Goal: Information Seeking & Learning: Learn about a topic

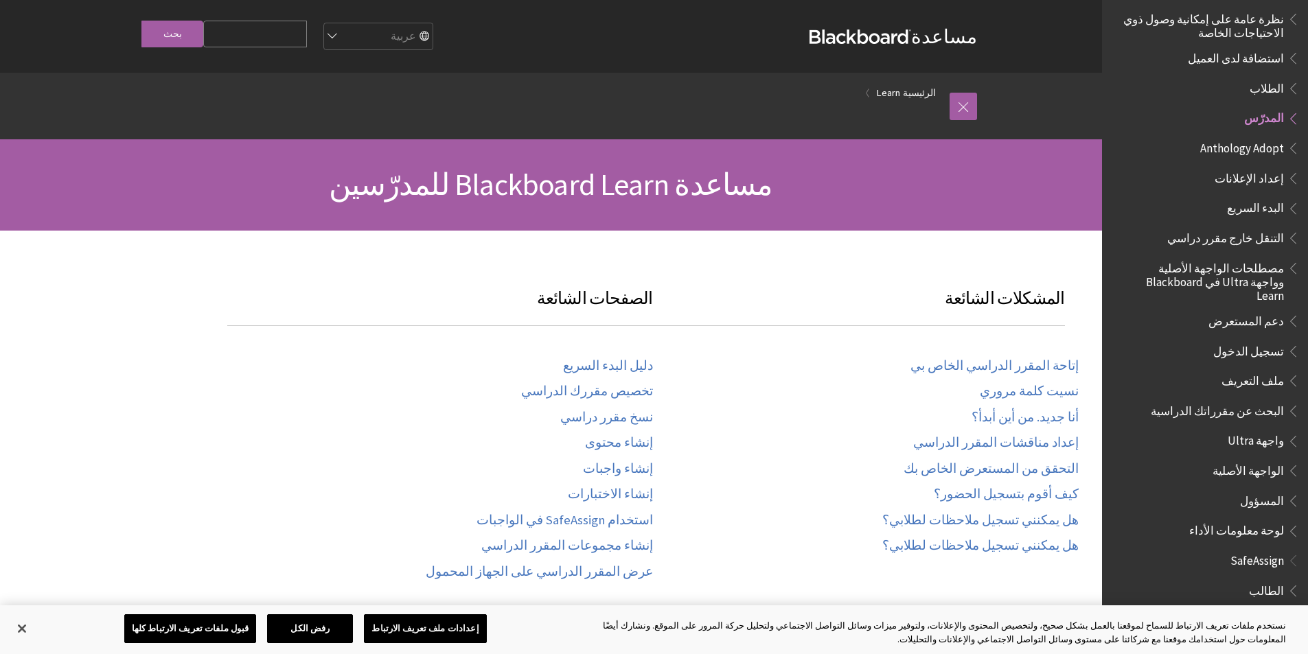
click at [1261, 340] on span "تسجيل الدخول" at bounding box center [1248, 349] width 71 height 19
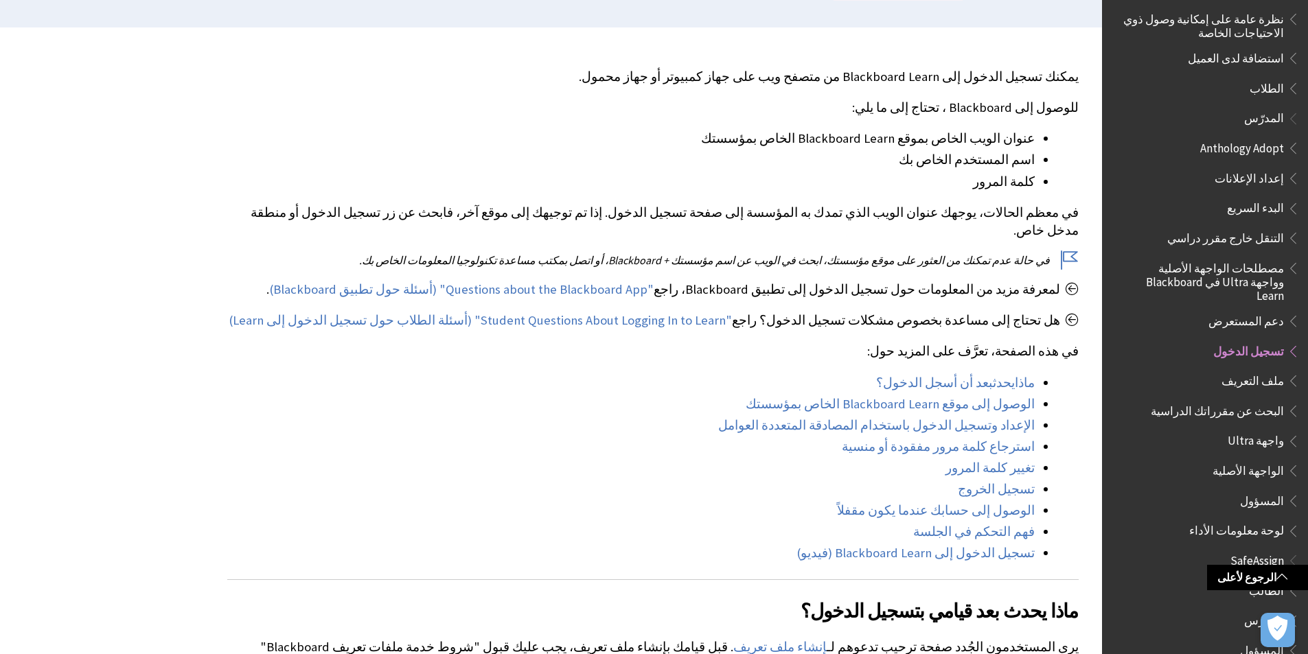
scroll to position [343, 0]
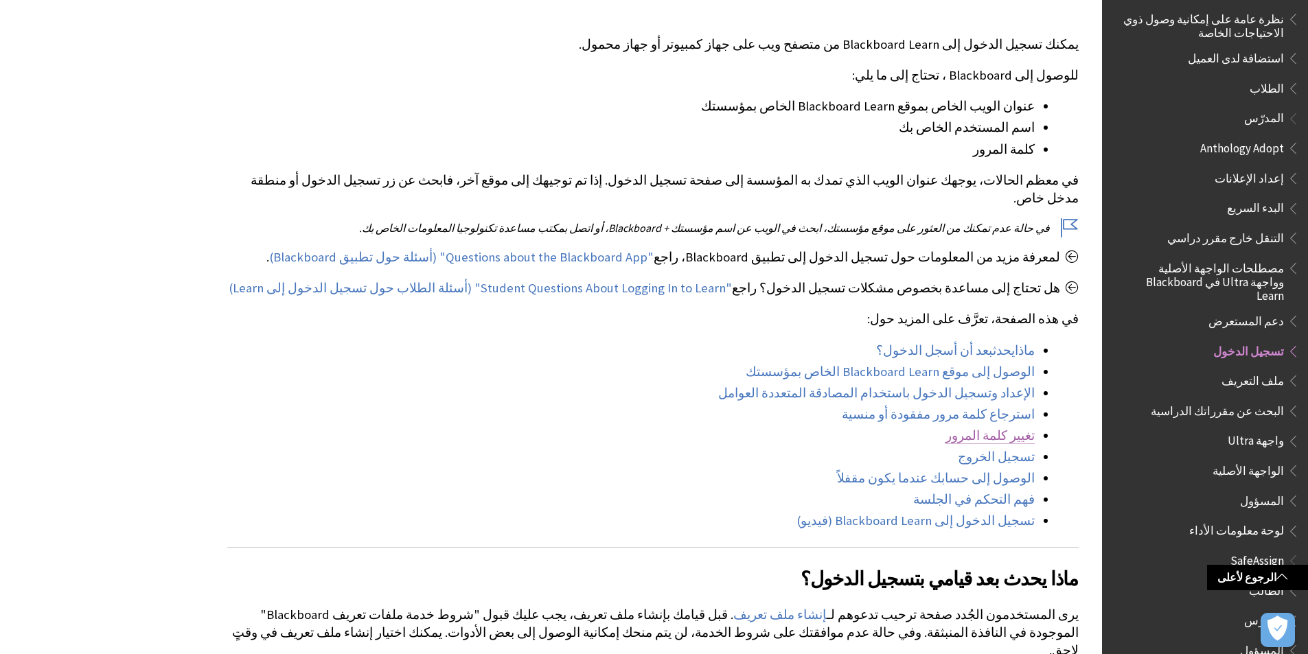
click at [1003, 428] on link "تغيير كلمة المرور" at bounding box center [990, 436] width 89 height 16
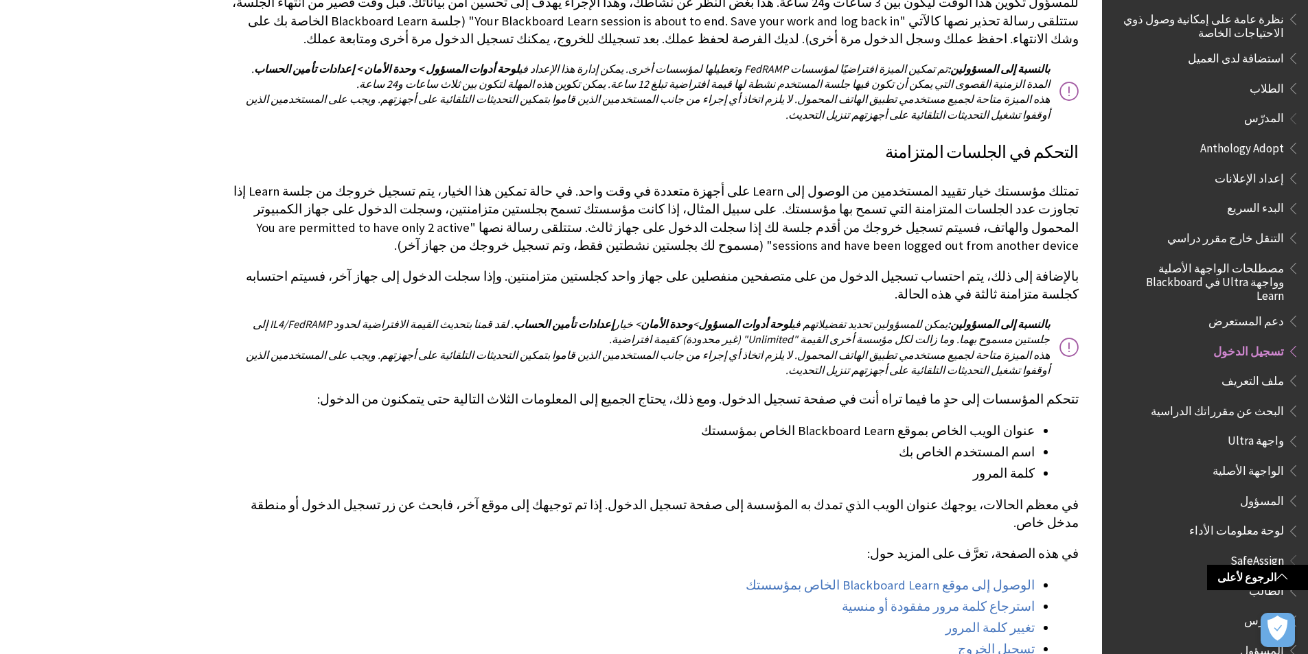
scroll to position [2472, 0]
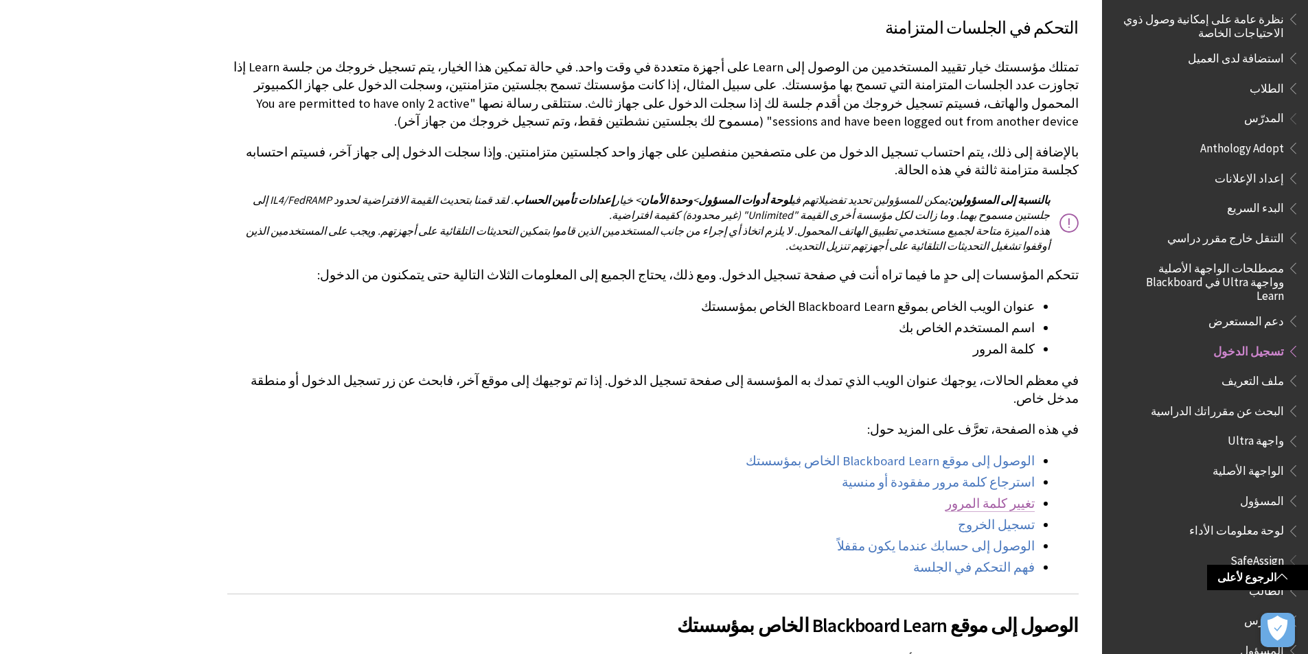
click at [1000, 496] on link "تغيير كلمة المرور" at bounding box center [990, 504] width 89 height 16
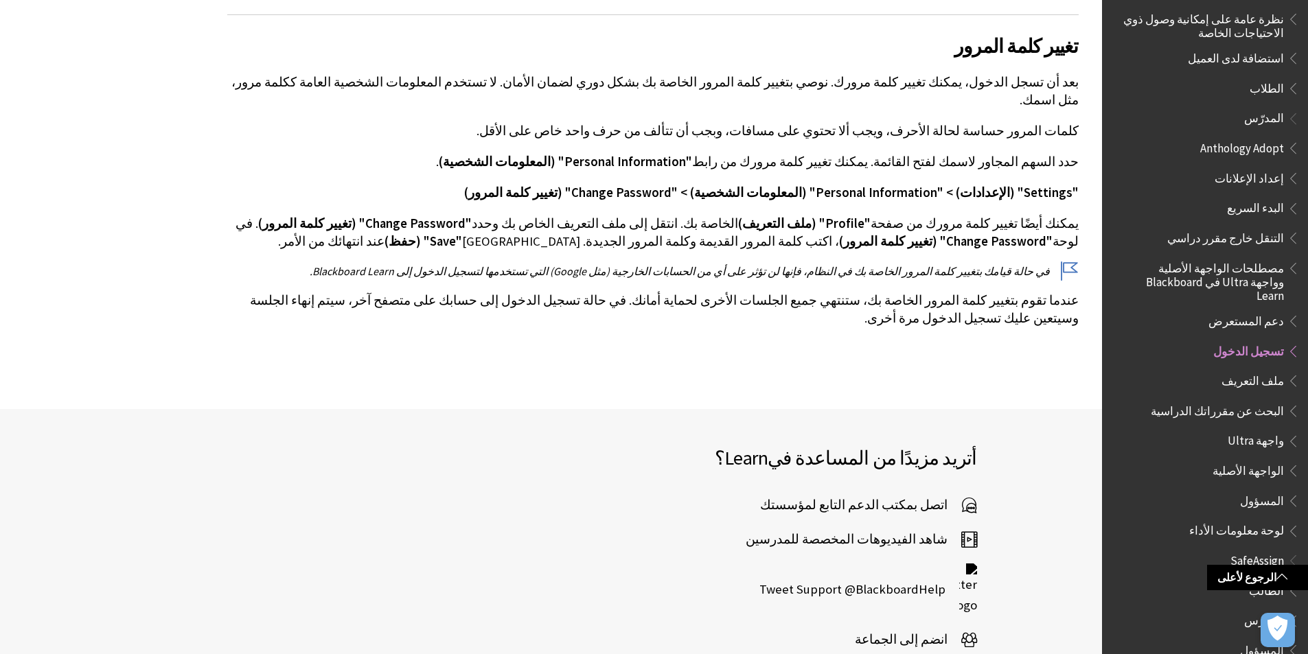
scroll to position [3383, 0]
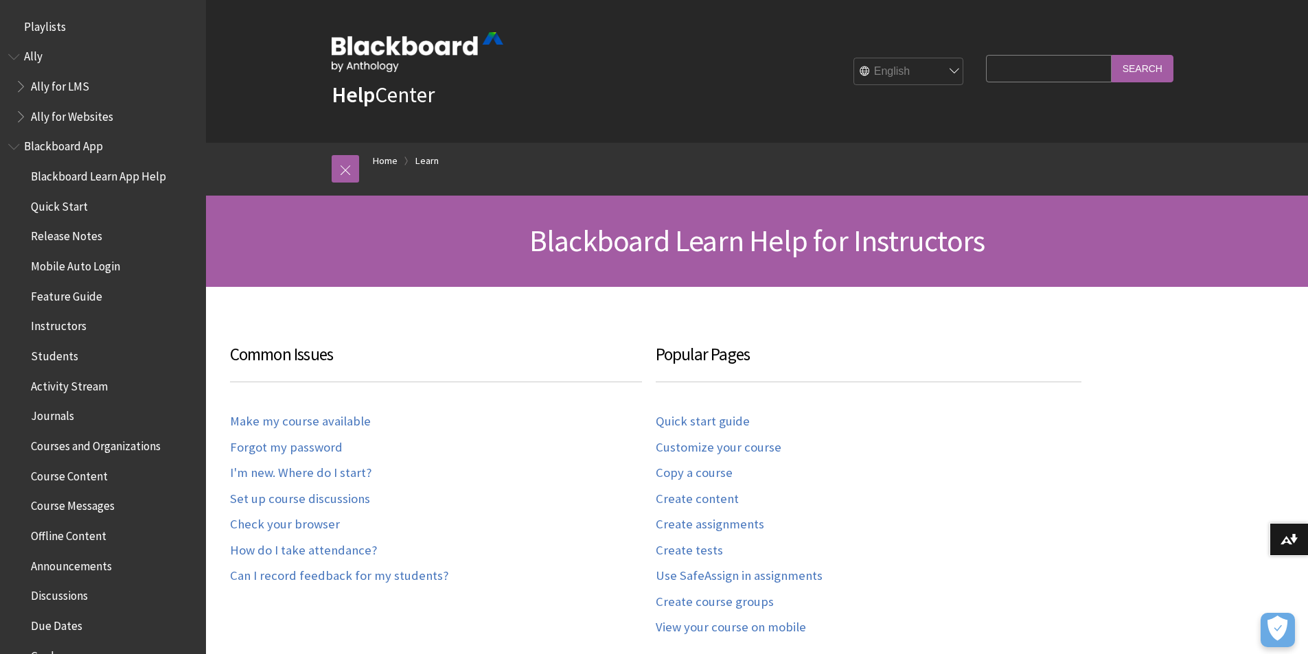
scroll to position [1353, 0]
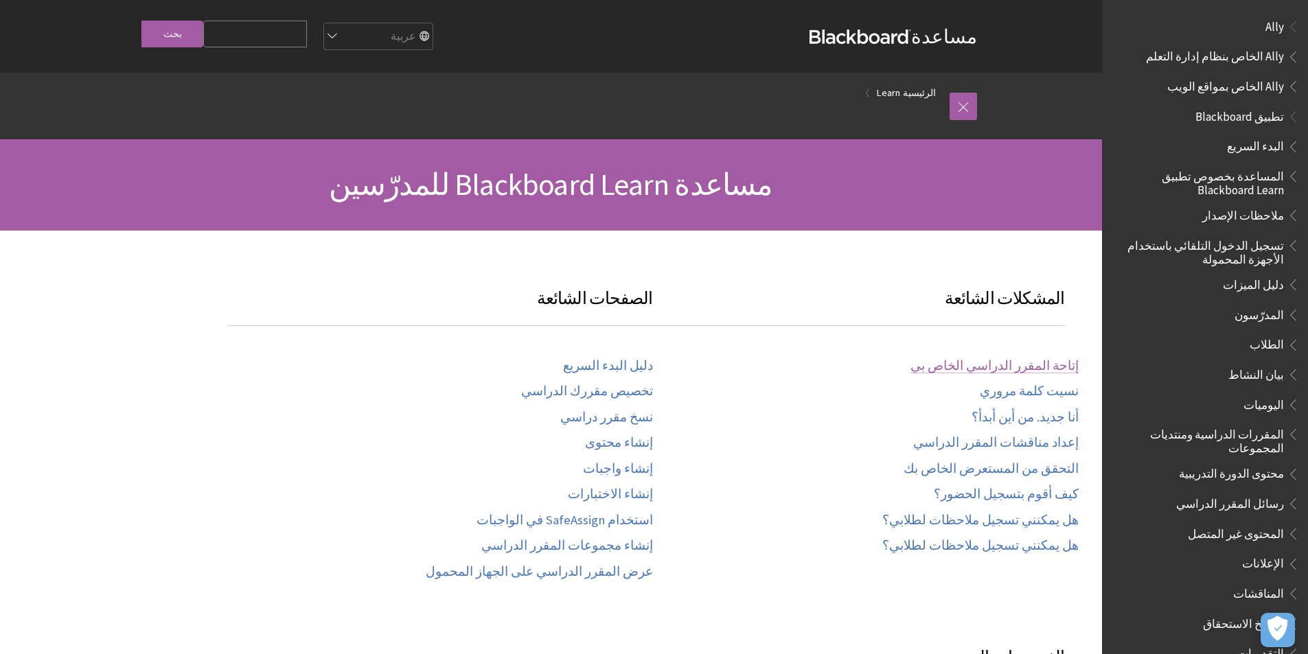
scroll to position [935, 0]
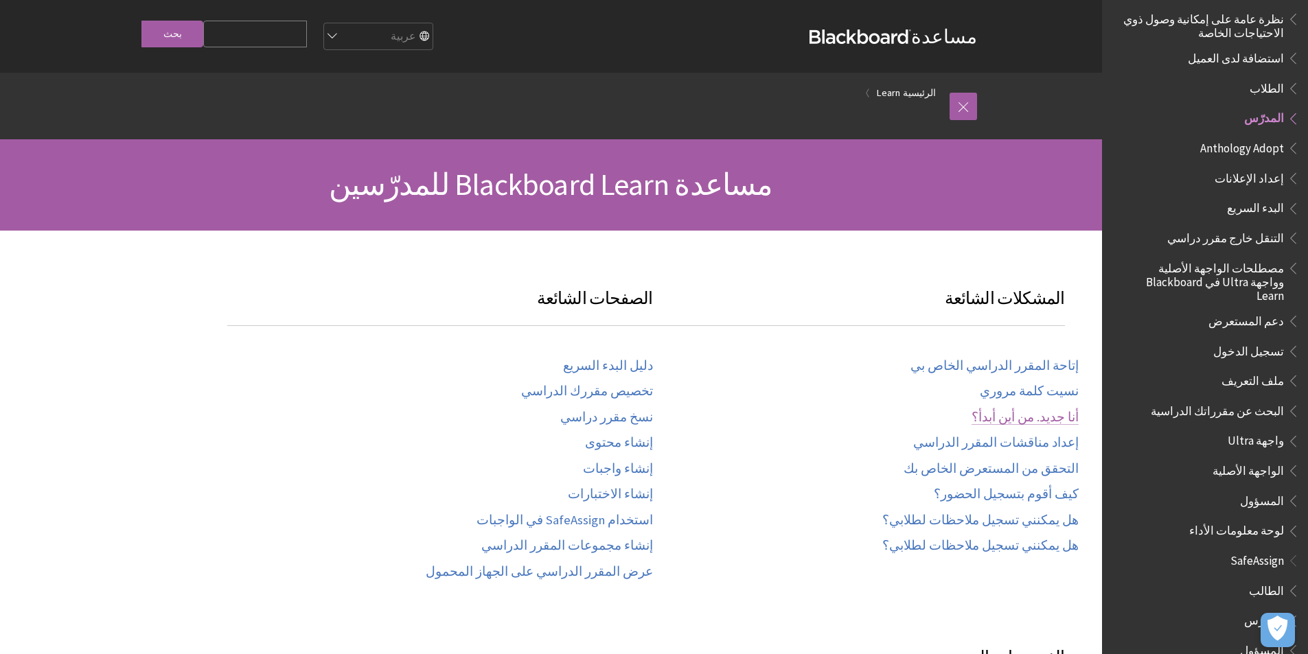
click at [1038, 416] on link "أنا جديد. من أين أبدأ؟" at bounding box center [1025, 418] width 107 height 16
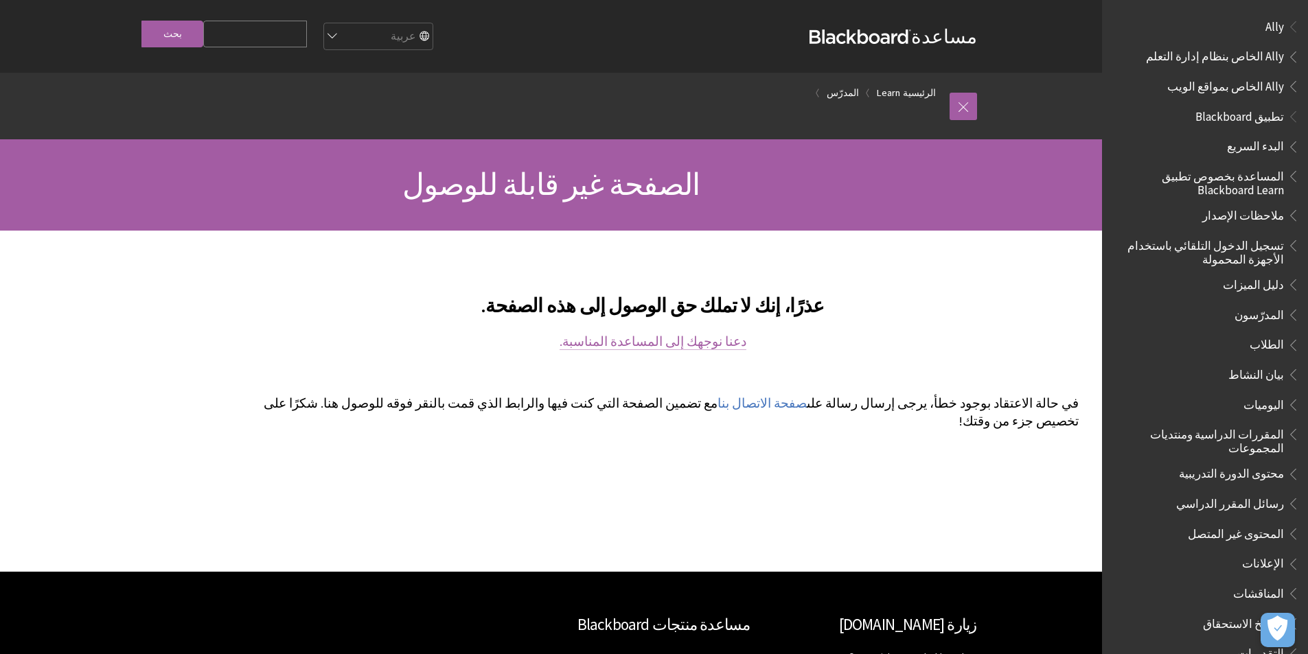
click at [669, 341] on link "دعنا نوجهك إلى المساعدة المناسبة." at bounding box center [653, 342] width 187 height 16
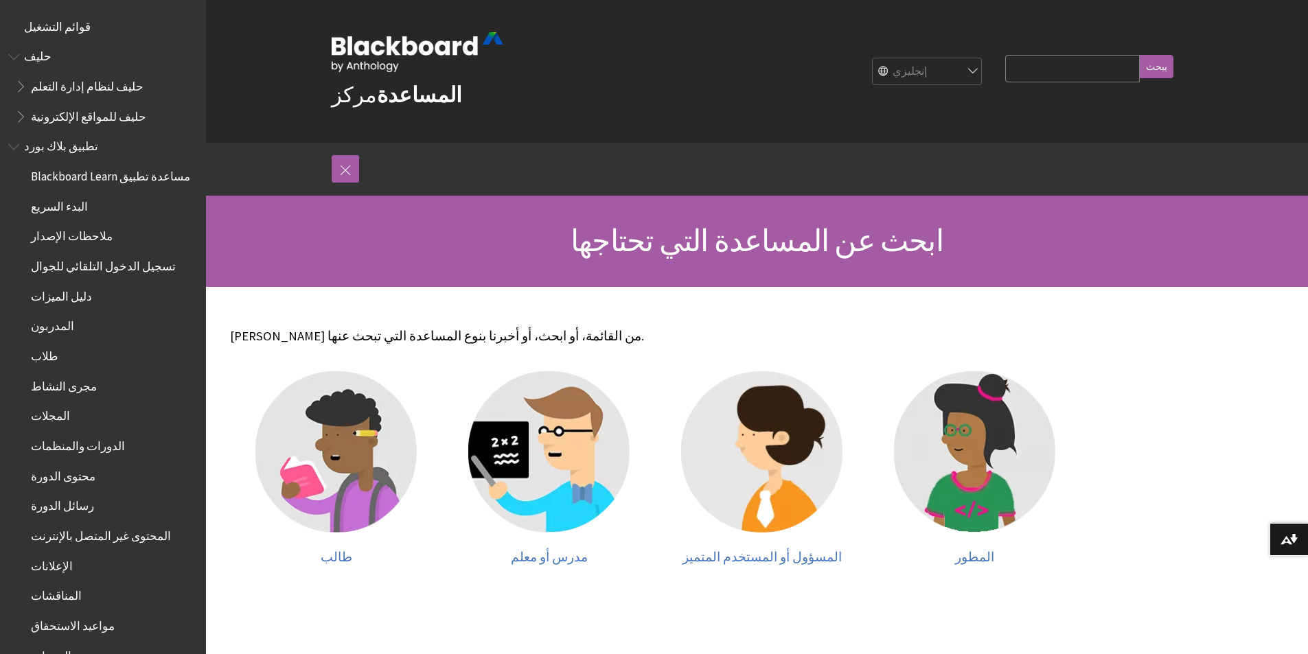
click at [225, 89] on div "مركز المساعدة إنجليزي عربية كاتالا اللغة الويلزية الألمانية الإسبانية الفنلندية…" at bounding box center [757, 71] width 1102 height 143
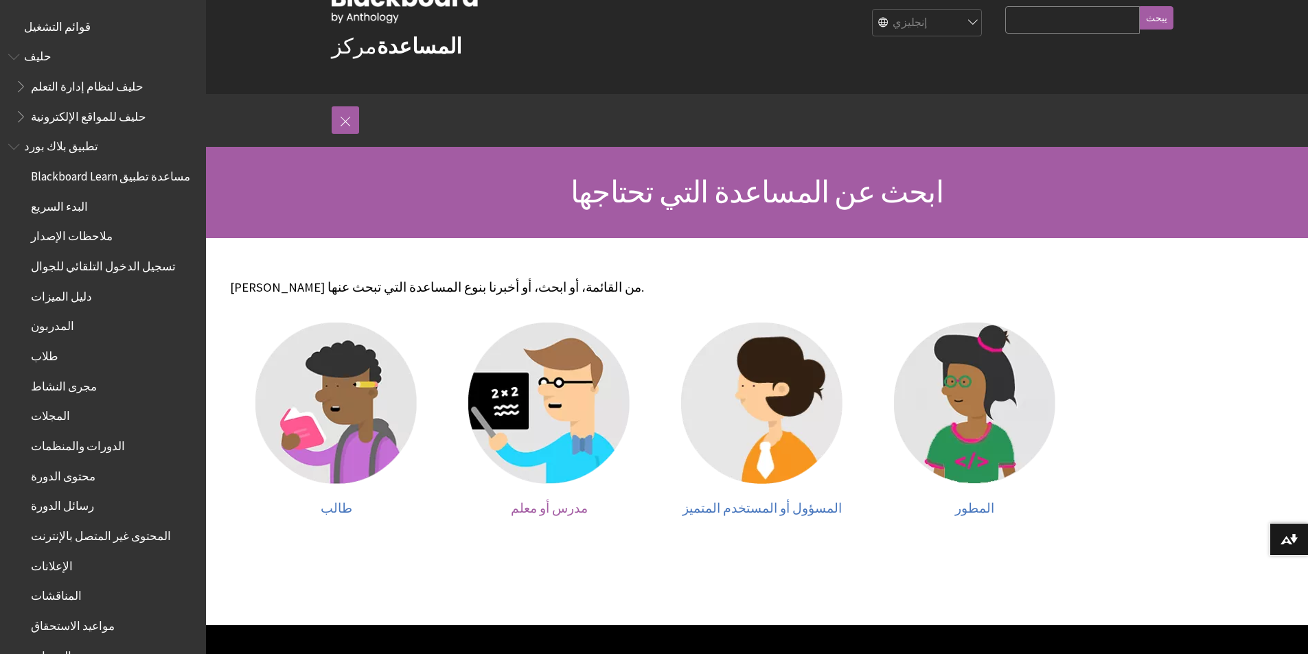
scroll to position [137, 0]
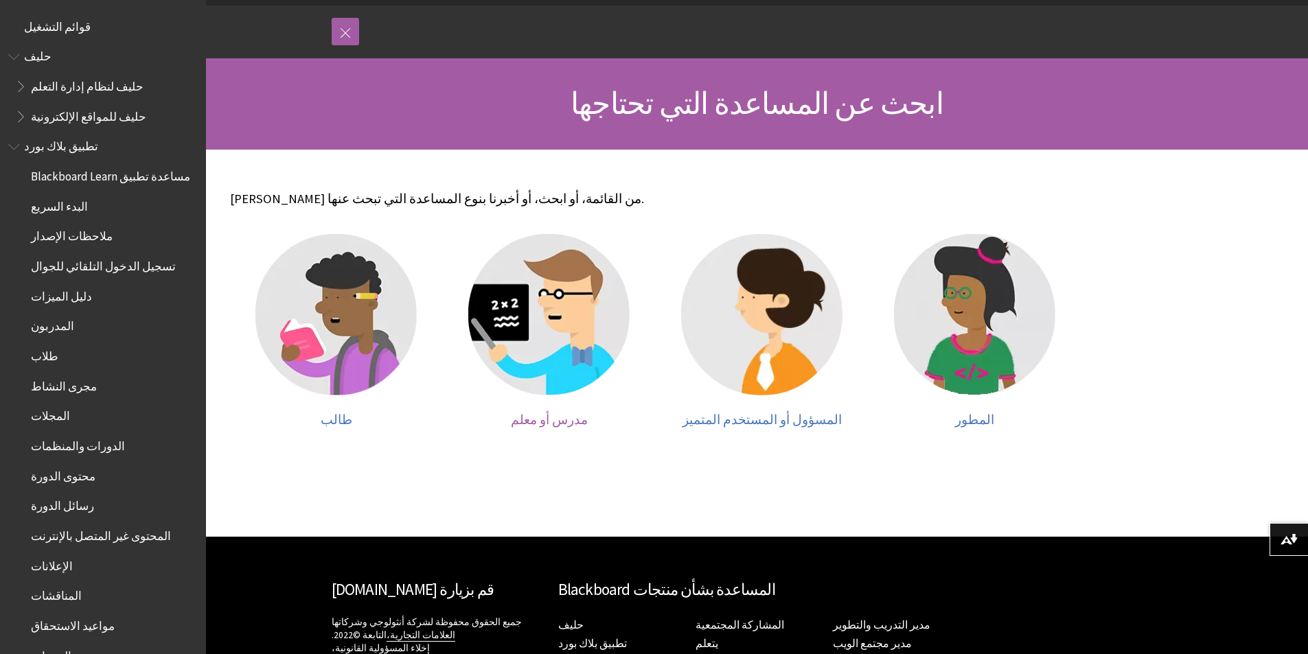
click at [545, 332] on img at bounding box center [548, 314] width 161 height 161
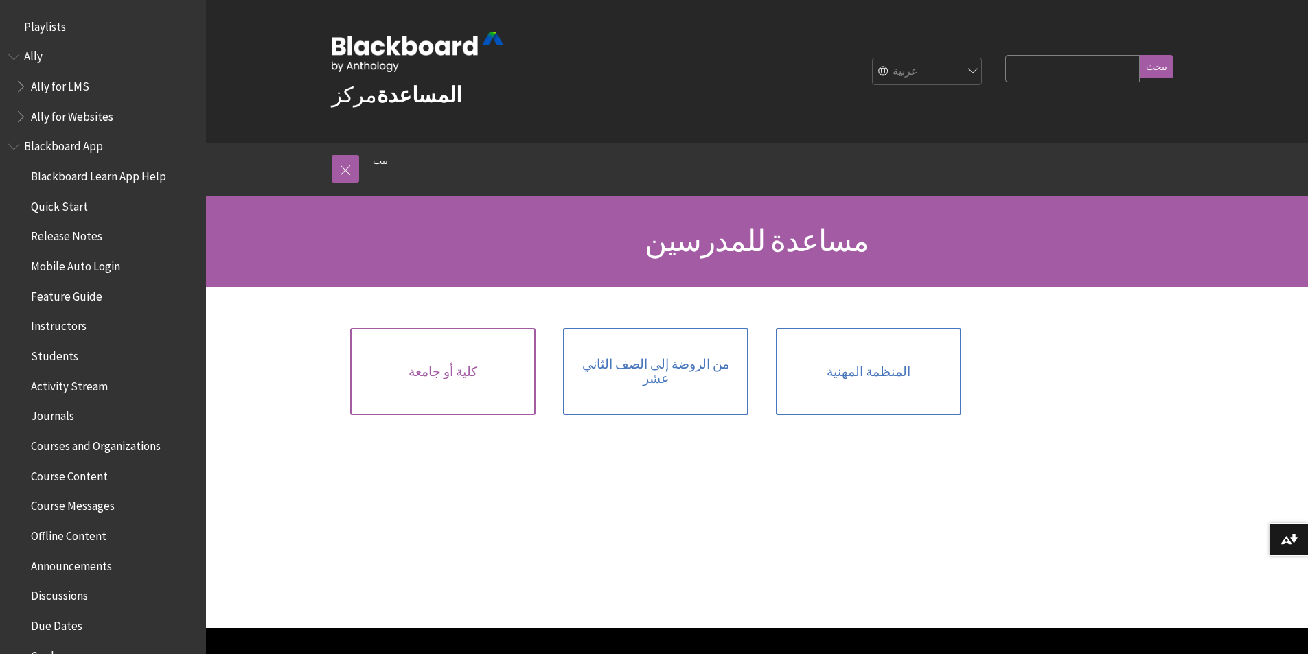
click at [459, 364] on font "كلية أو جامعة" at bounding box center [443, 372] width 69 height 16
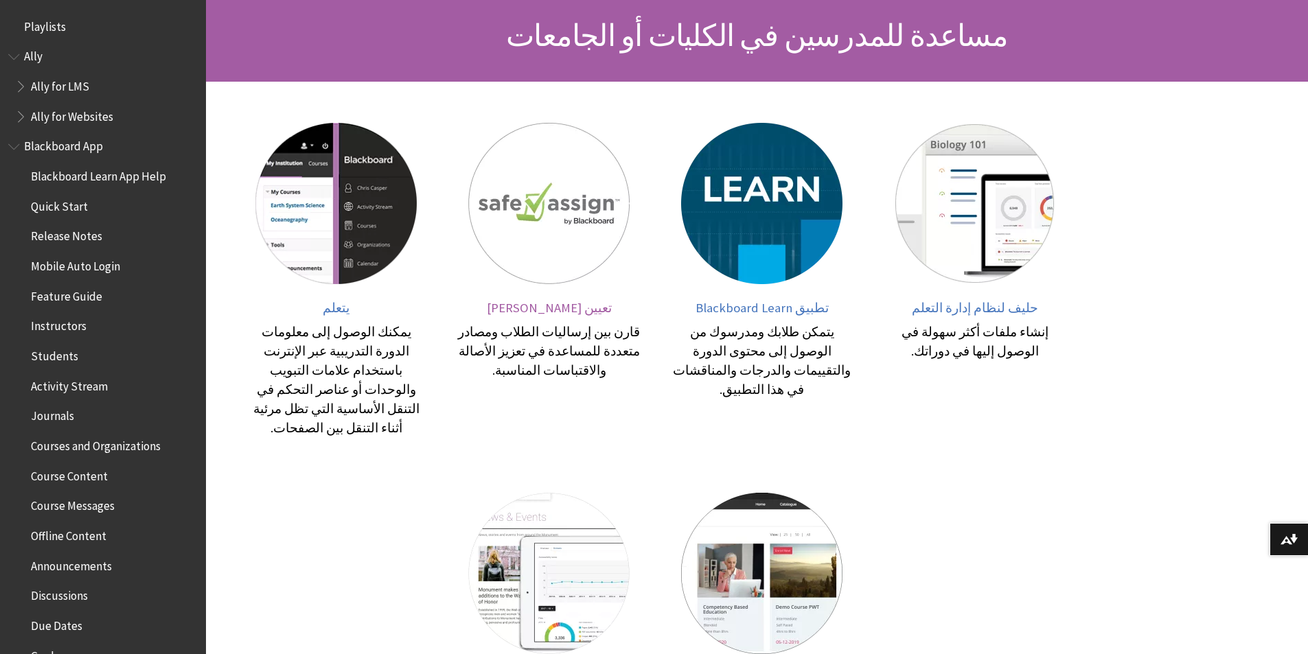
scroll to position [206, 0]
click at [757, 347] on font "يتمكن طلابك ومدرسوك من الوصول إلى محتوى الدورة والتقييمات والدرجات والمناقشات ف…" at bounding box center [762, 359] width 178 height 73
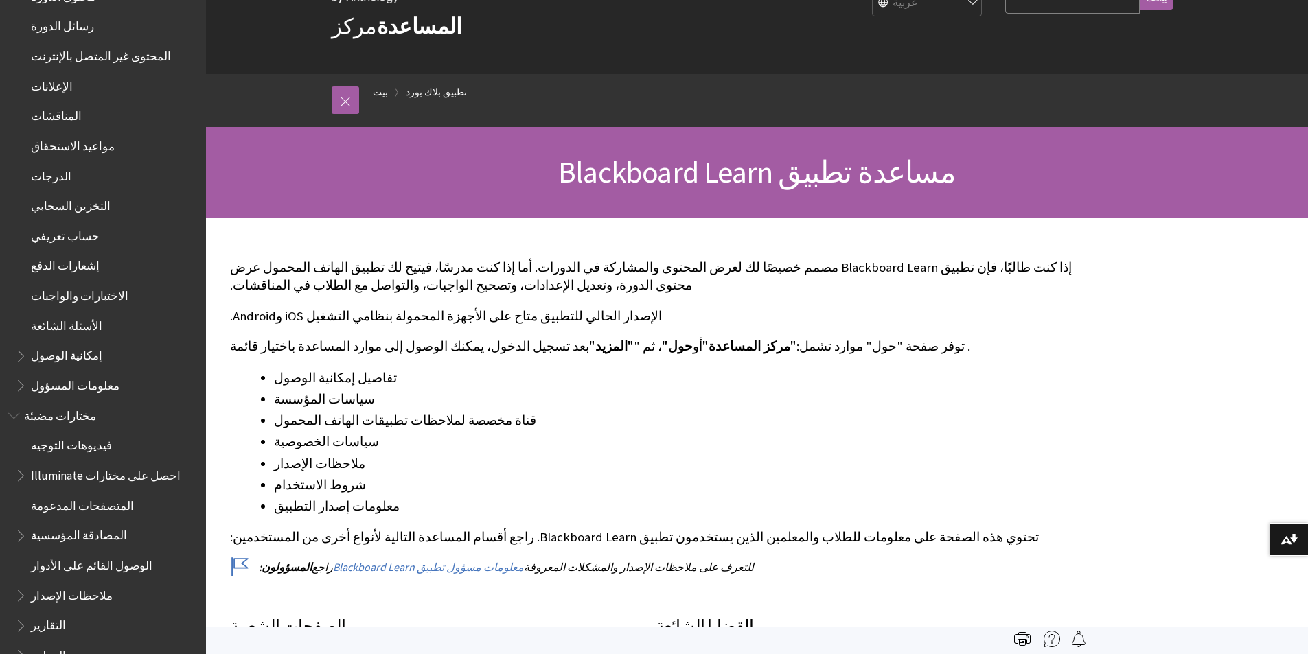
scroll to position [488, 0]
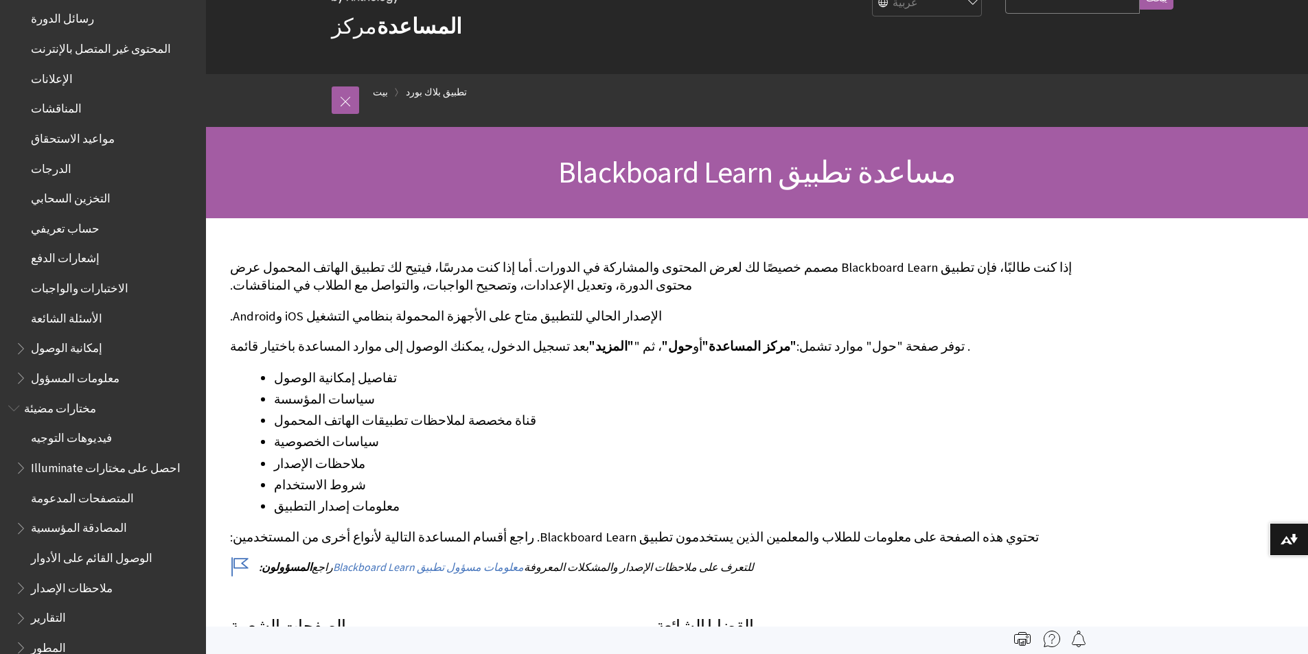
click at [45, 170] on font "الدرجات" at bounding box center [51, 168] width 41 height 15
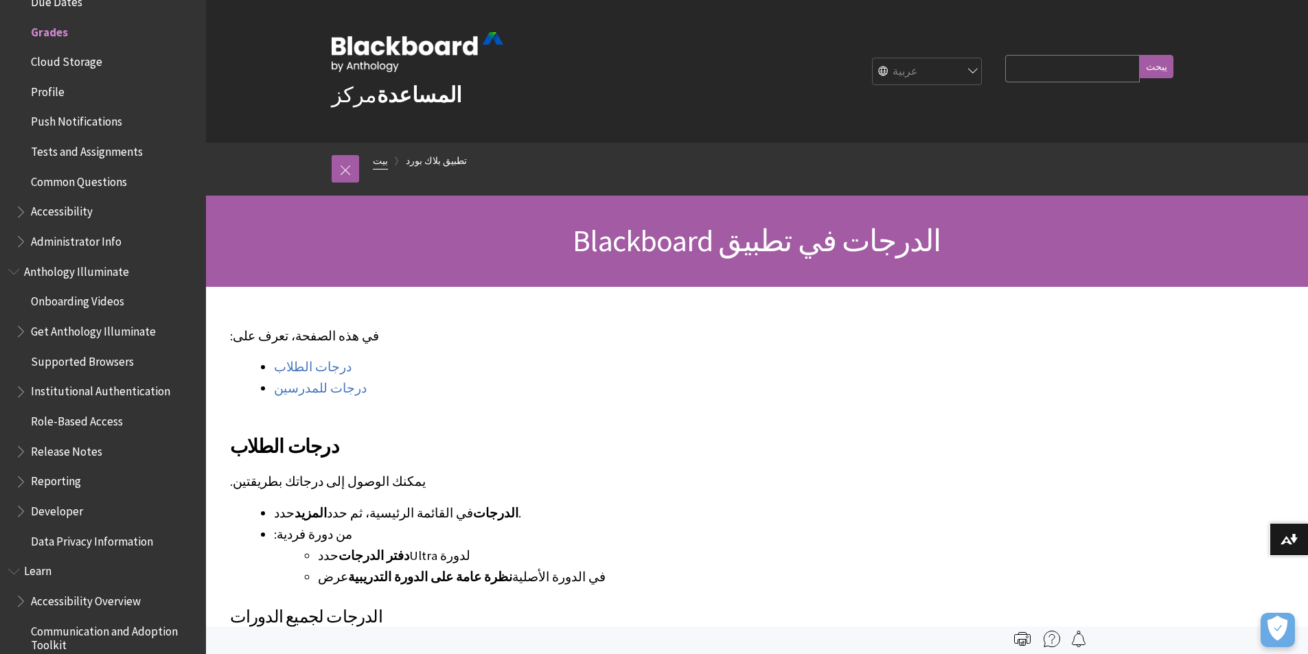
click at [376, 161] on font "بيت" at bounding box center [380, 161] width 15 height 12
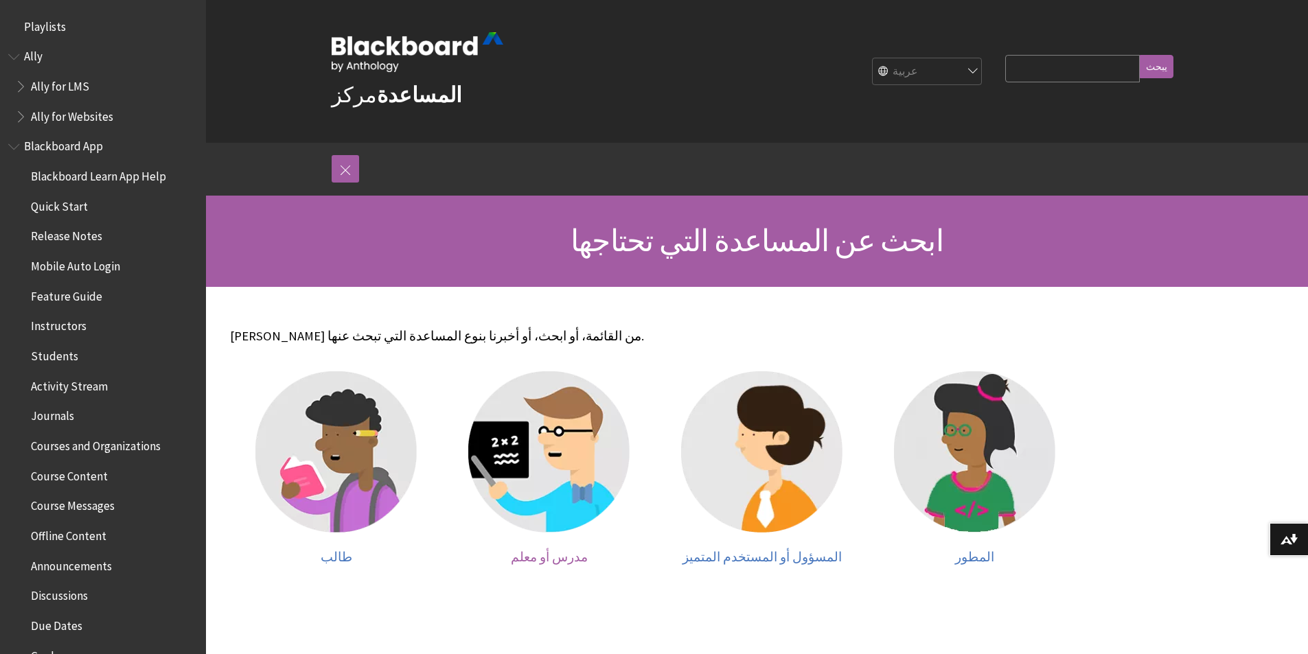
click at [562, 440] on img at bounding box center [548, 451] width 161 height 161
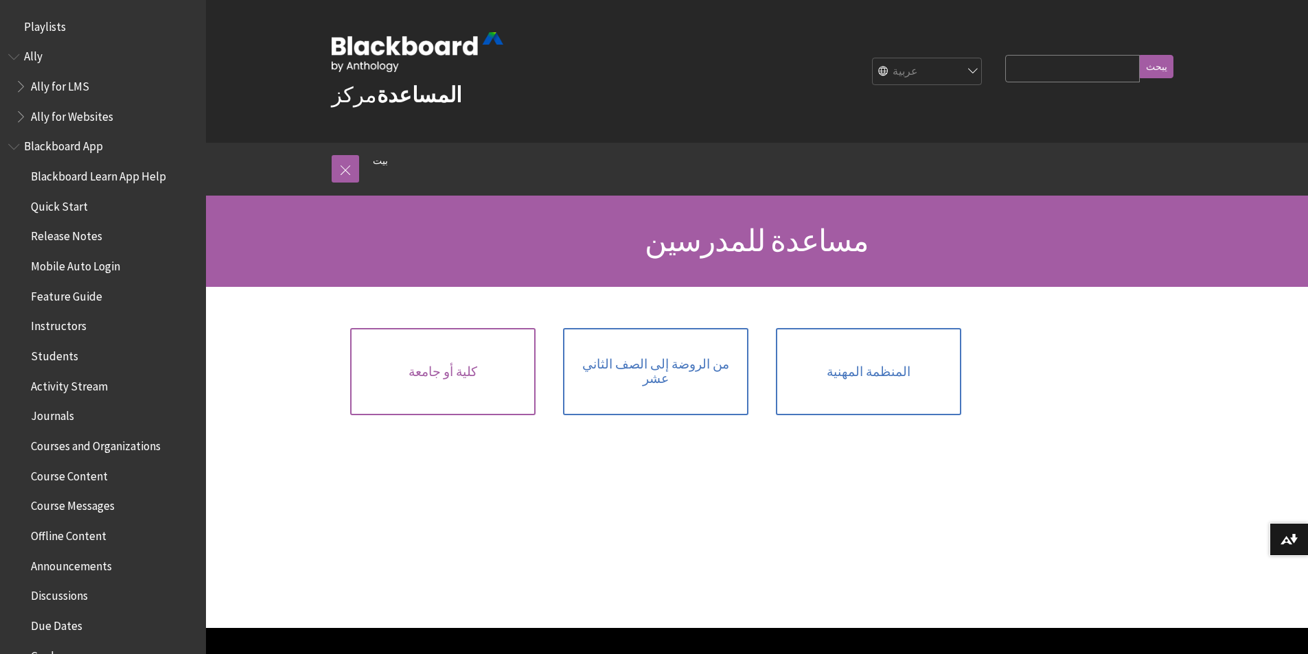
click at [482, 386] on link "كلية أو جامعة" at bounding box center [442, 371] width 185 height 87
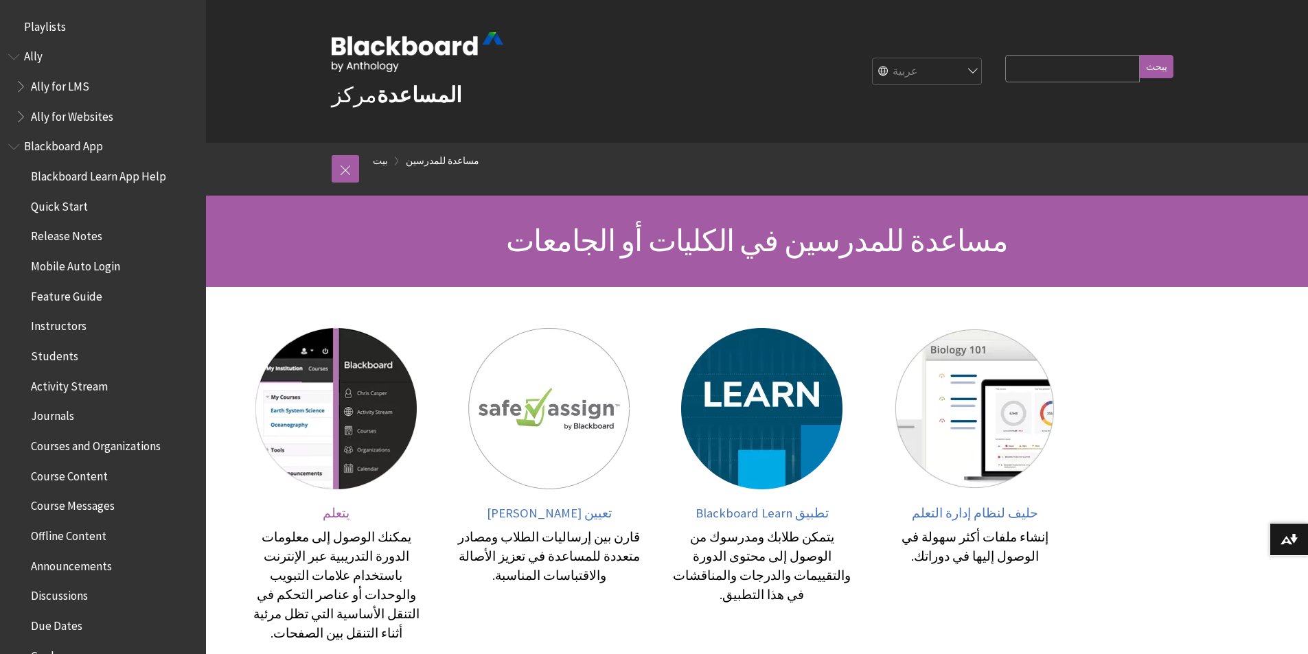
click at [340, 426] on img at bounding box center [335, 408] width 161 height 161
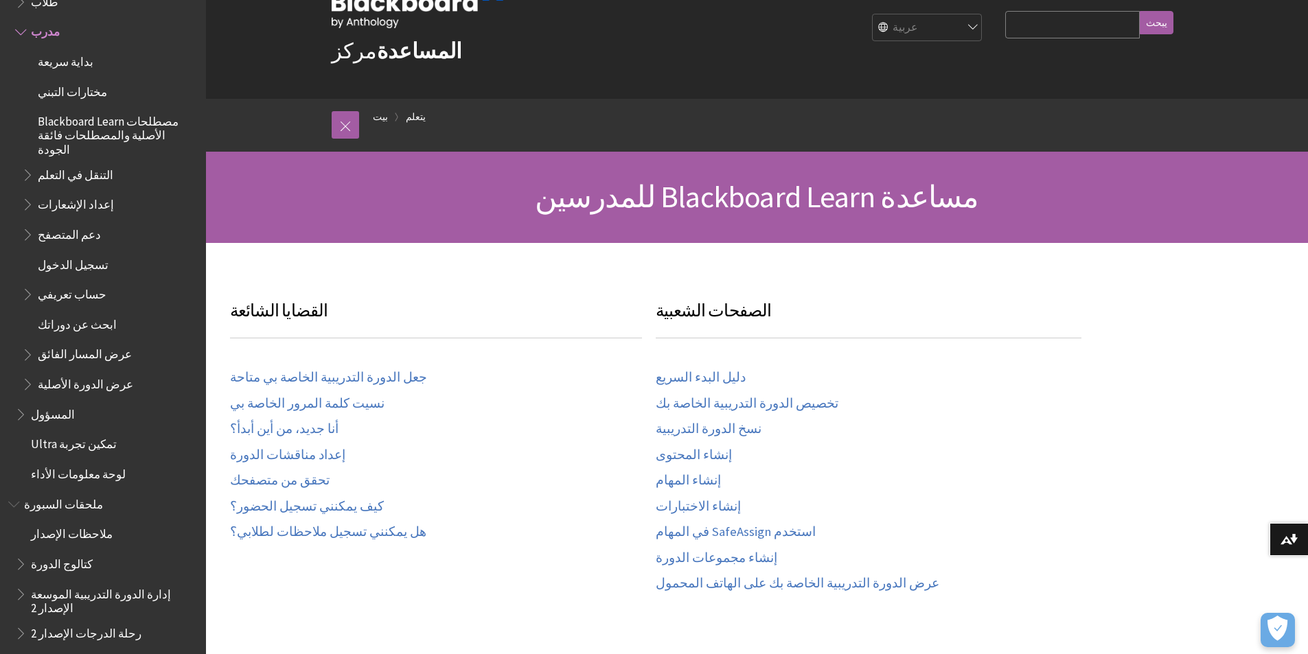
scroll to position [69, 0]
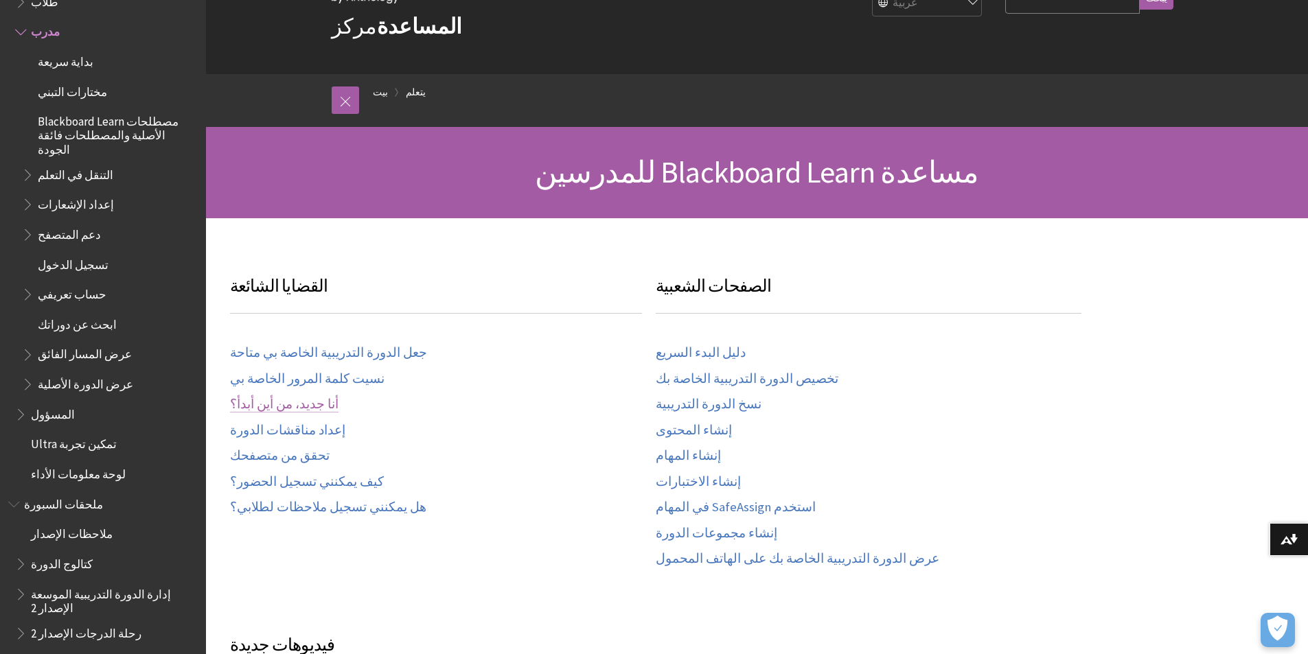
click at [273, 404] on font "أنا جديد، من أين أبدأ؟" at bounding box center [284, 404] width 108 height 16
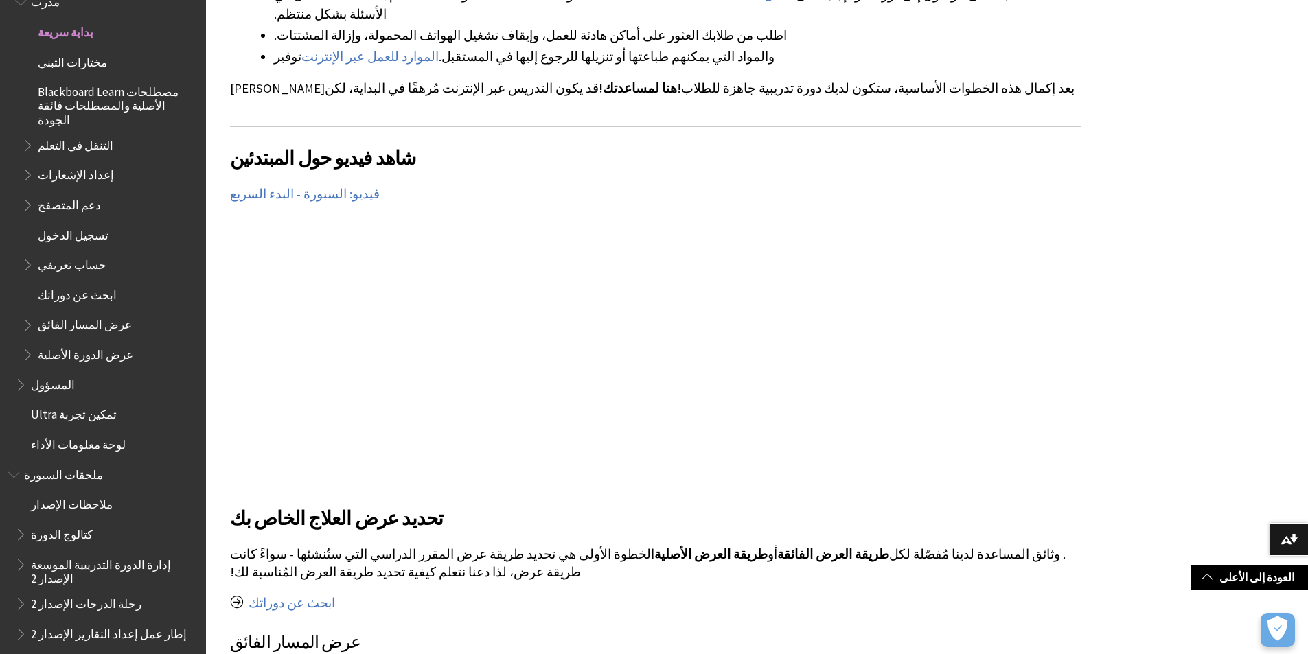
scroll to position [618, 0]
